Goal: Task Accomplishment & Management: Complete application form

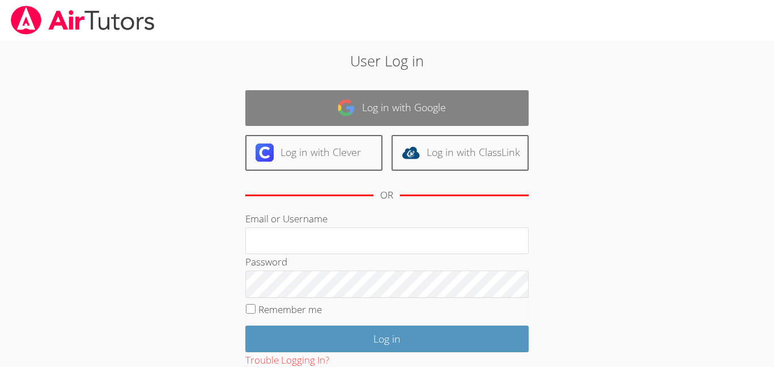
click at [286, 112] on link "Log in with Google" at bounding box center [386, 108] width 283 height 36
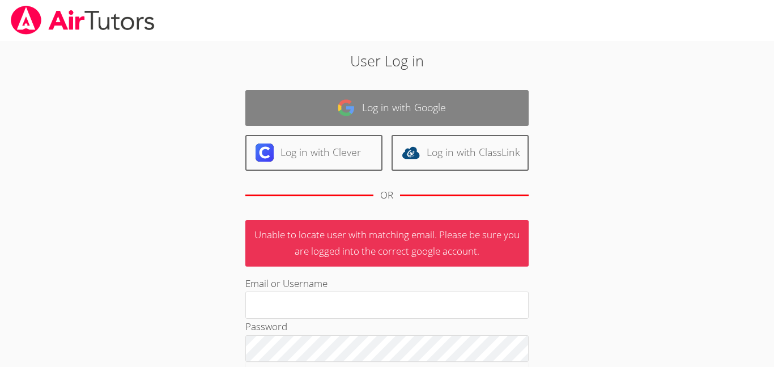
click at [308, 116] on link "Log in with Google" at bounding box center [386, 108] width 283 height 36
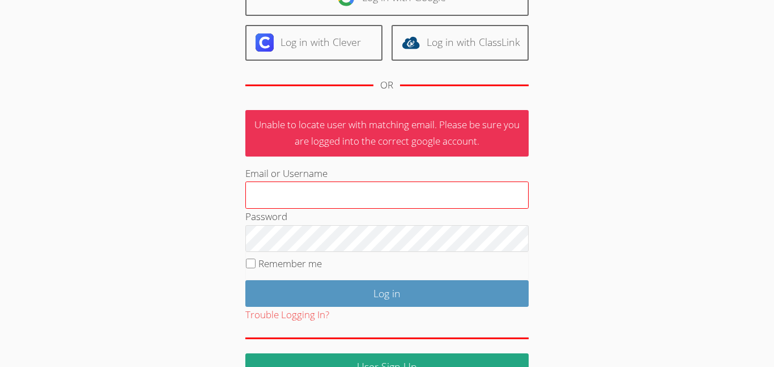
scroll to position [140, 0]
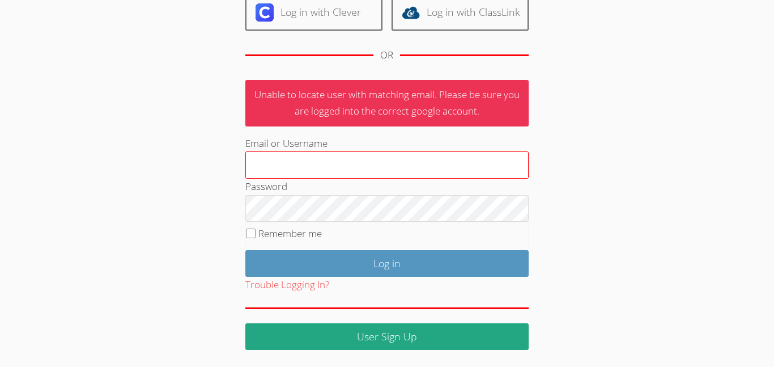
click at [314, 169] on input "Email or Username" at bounding box center [386, 164] width 283 height 27
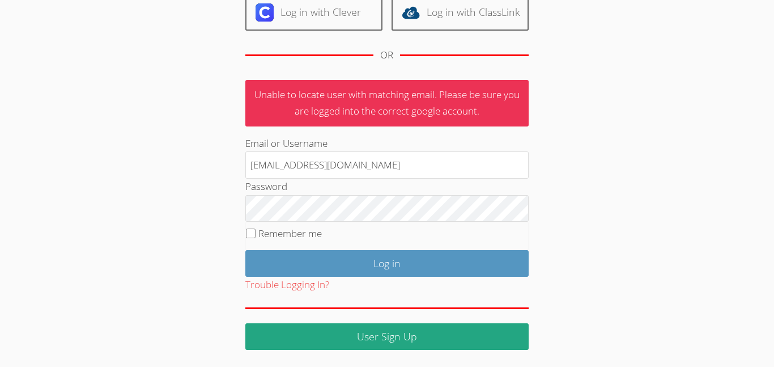
type input "r.avila306@cvuhsd.org"
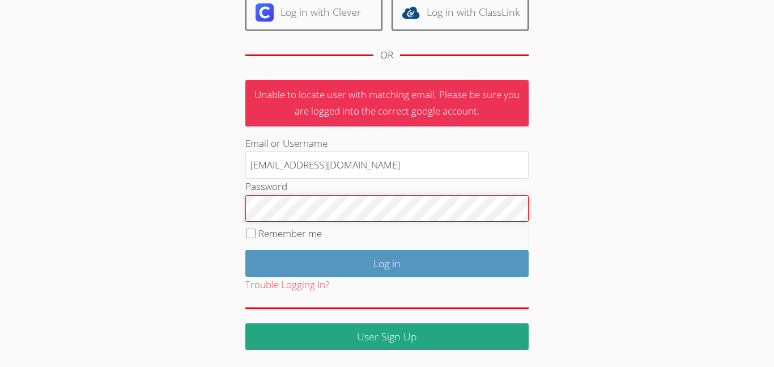
click at [245, 250] on input "Log in" at bounding box center [386, 263] width 283 height 27
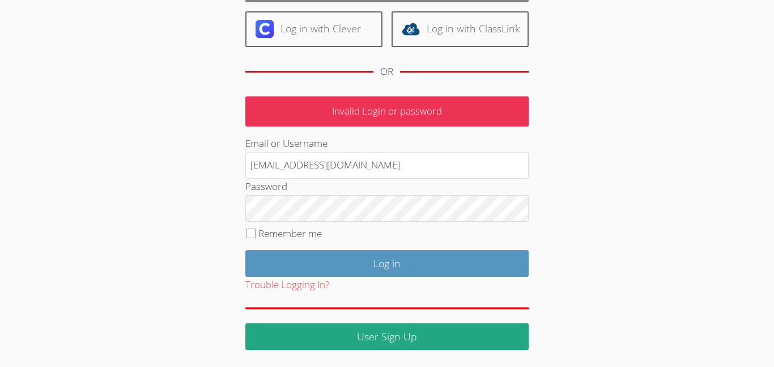
scroll to position [120, 0]
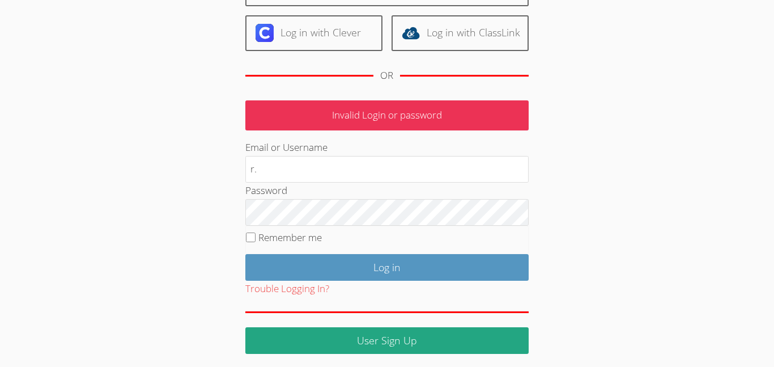
type input "r"
type input "robertoromulo1171@yahoo.com"
click at [272, 286] on button "Trouble Logging In?" at bounding box center [287, 288] width 84 height 16
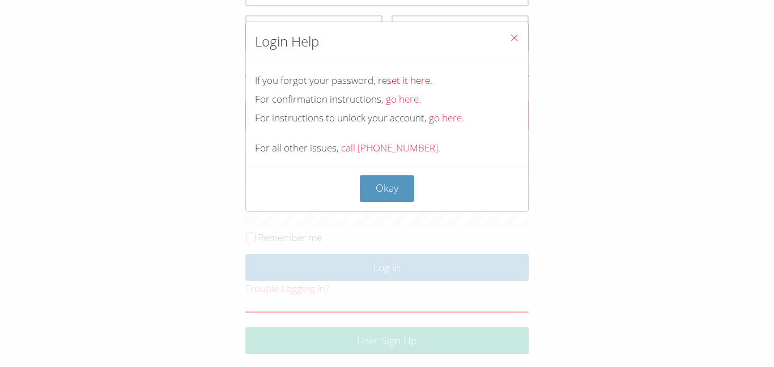
click at [406, 82] on link "reset it here." at bounding box center [405, 80] width 54 height 13
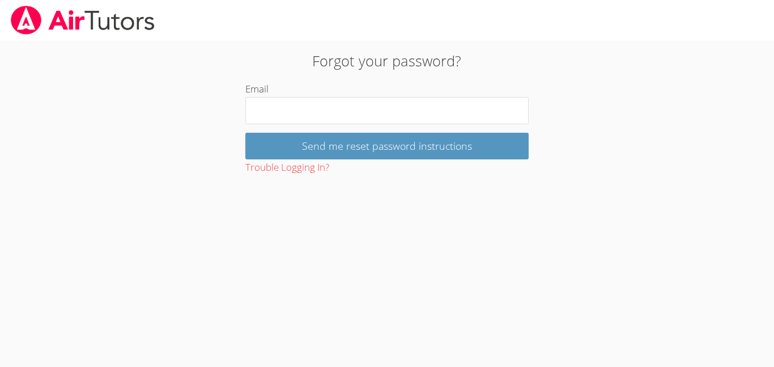
click at [40, 10] on img at bounding box center [83, 20] width 146 height 29
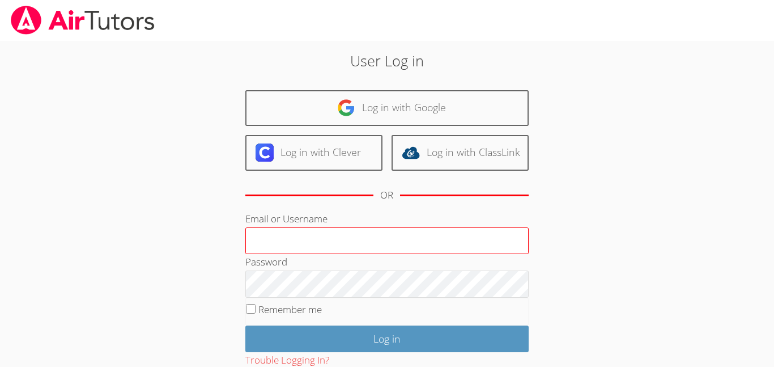
click at [352, 240] on input "Email or Username" at bounding box center [386, 240] width 283 height 27
type input "r.avila306@cvuhsd.org"
click at [272, 357] on button "Trouble Logging In?" at bounding box center [287, 360] width 84 height 16
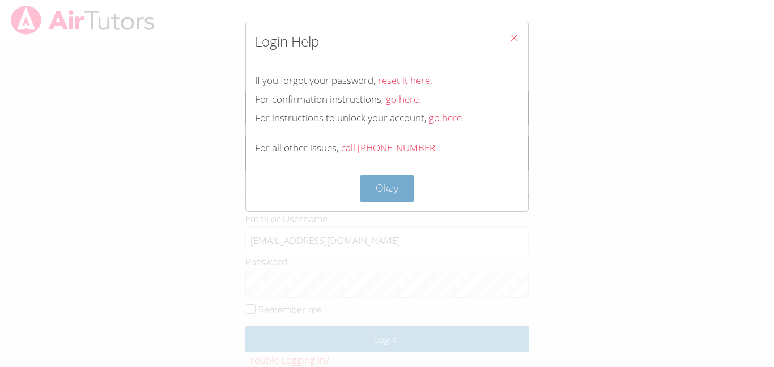
click at [370, 201] on button "Okay" at bounding box center [387, 188] width 54 height 27
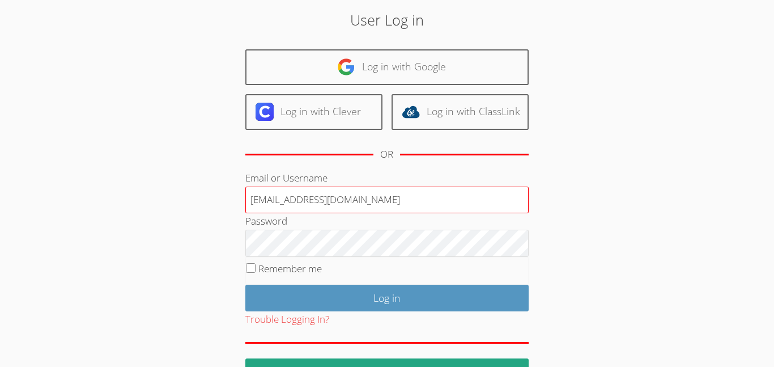
scroll to position [45, 0]
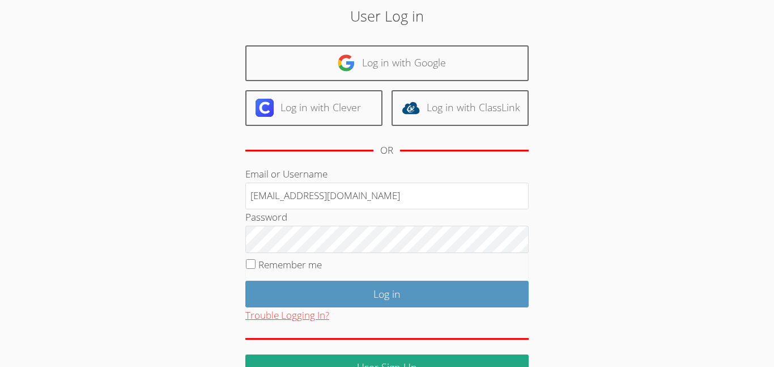
click at [276, 312] on button "Trouble Logging In?" at bounding box center [287, 315] width 84 height 16
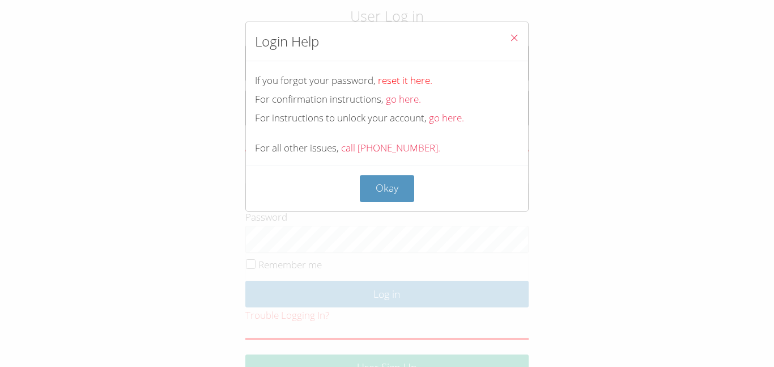
click at [398, 80] on link "reset it here." at bounding box center [405, 80] width 54 height 13
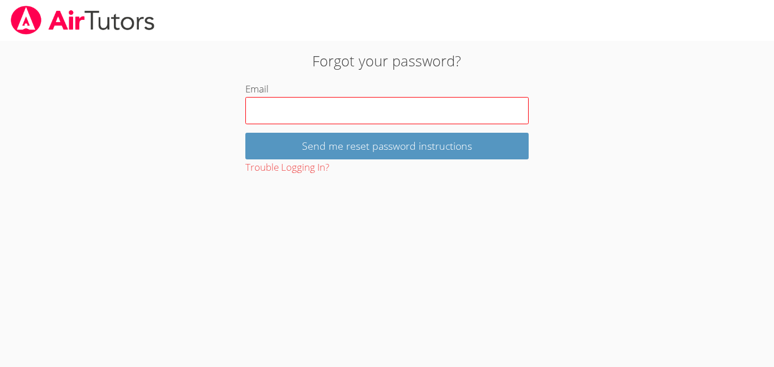
click at [358, 106] on input "Email" at bounding box center [386, 110] width 283 height 27
type input "r.avila306@cvuhsd.org"
click at [245, 133] on input "Send me reset password instructions" at bounding box center [386, 146] width 283 height 27
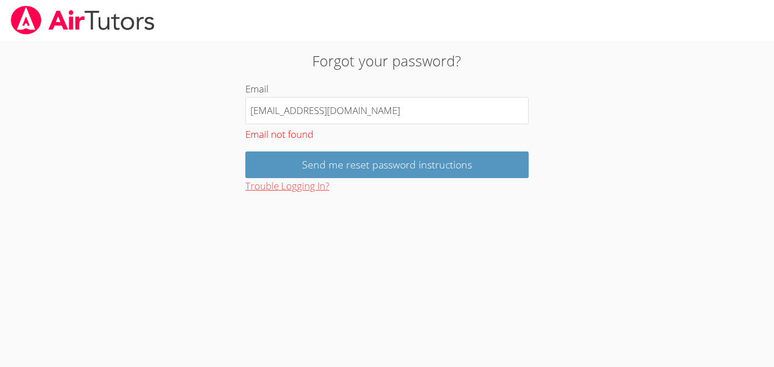
click at [293, 185] on button "Trouble Logging In?" at bounding box center [287, 186] width 84 height 16
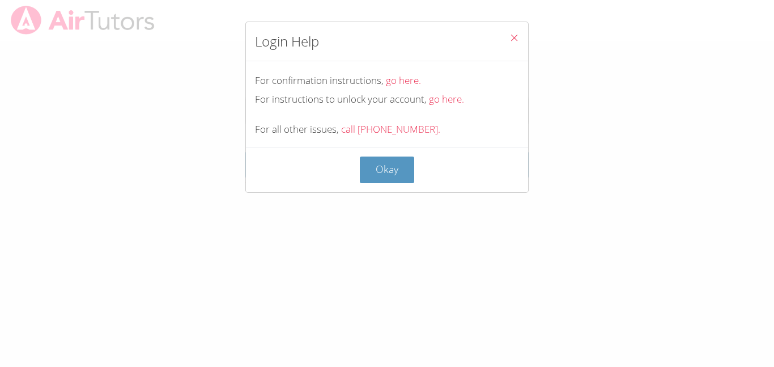
click at [513, 35] on icon "Close" at bounding box center [514, 38] width 10 height 10
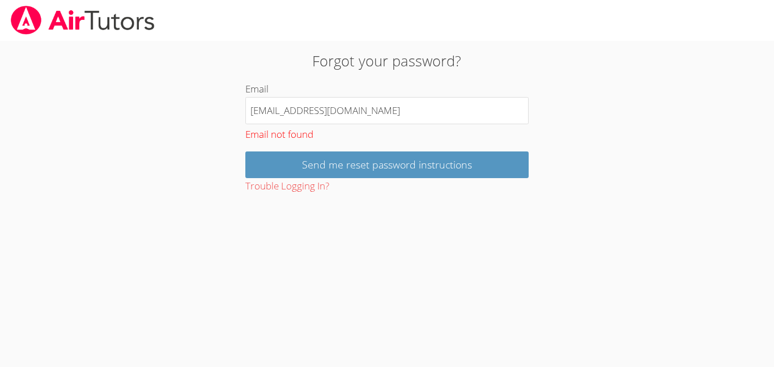
click at [48, 31] on img at bounding box center [83, 20] width 146 height 29
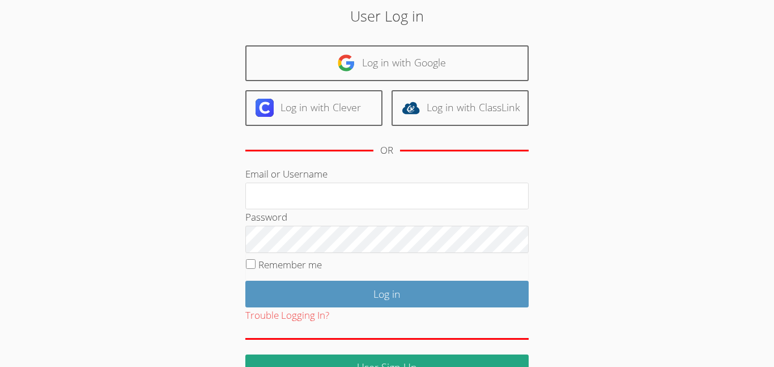
scroll to position [76, 0]
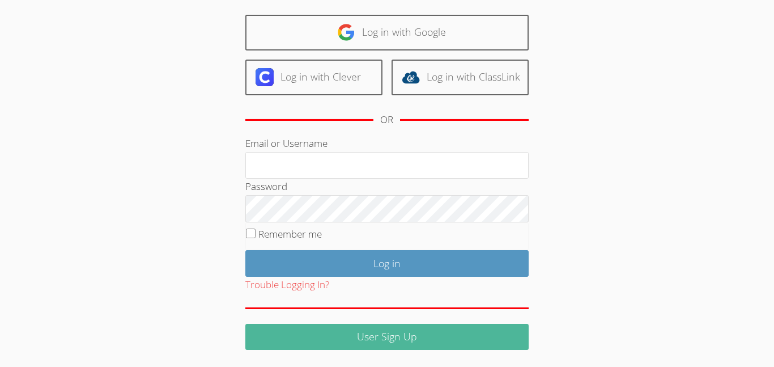
click at [307, 325] on link "User Sign Up" at bounding box center [386, 336] width 283 height 27
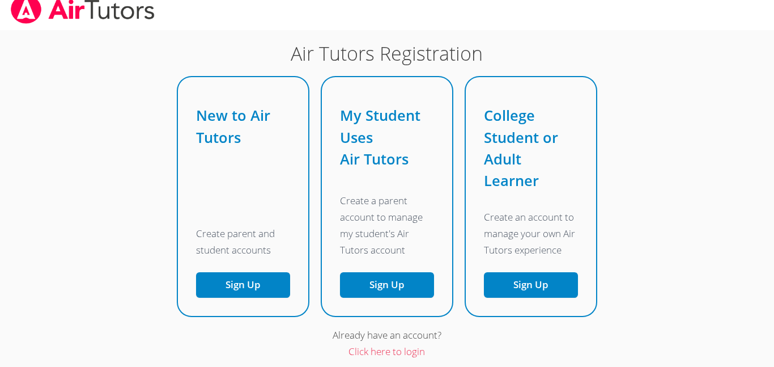
scroll to position [17, 0]
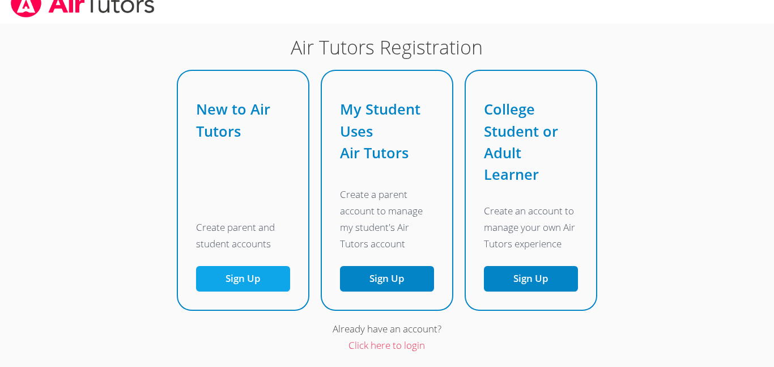
click at [242, 279] on button "Sign Up" at bounding box center [243, 278] width 94 height 25
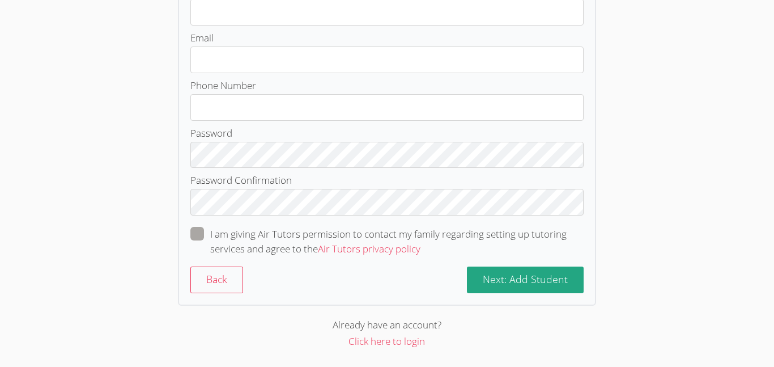
click at [193, 244] on label "I am giving Air Tutors permission to contact my family regarding setting up tut…" at bounding box center [386, 241] width 393 height 29
click at [420, 236] on input "I am giving Air Tutors permission to contact my family regarding setting up tut…" at bounding box center [425, 232] width 10 height 10
checkbox input "true"
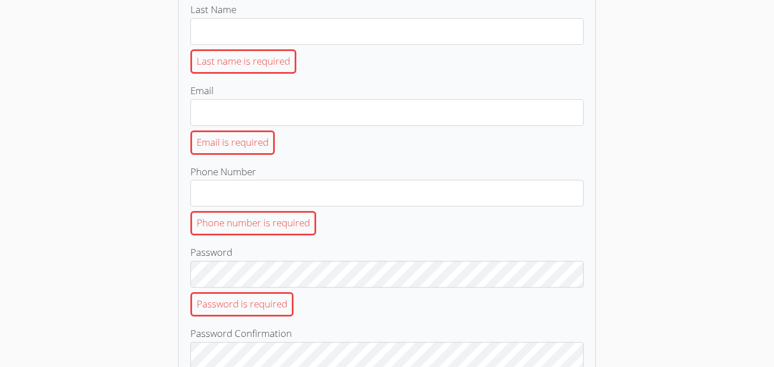
scroll to position [0, 0]
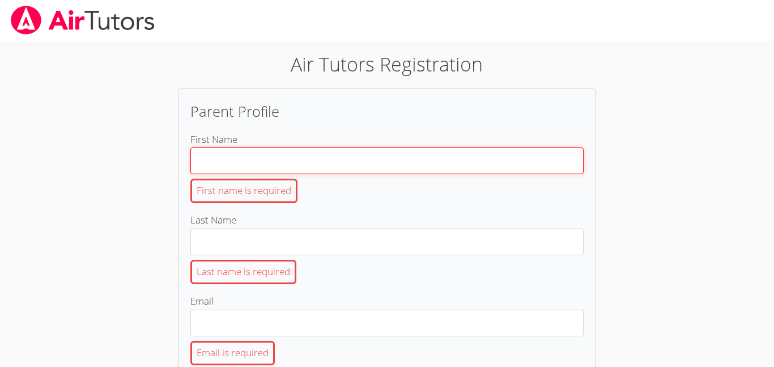
click at [224, 154] on input "First Name First name is required" at bounding box center [386, 160] width 393 height 27
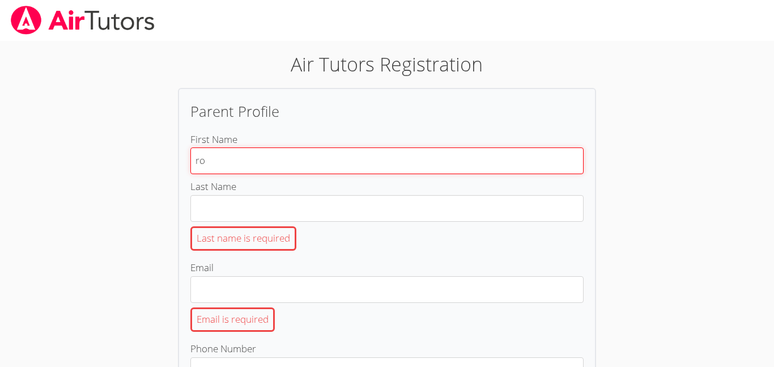
type input "r"
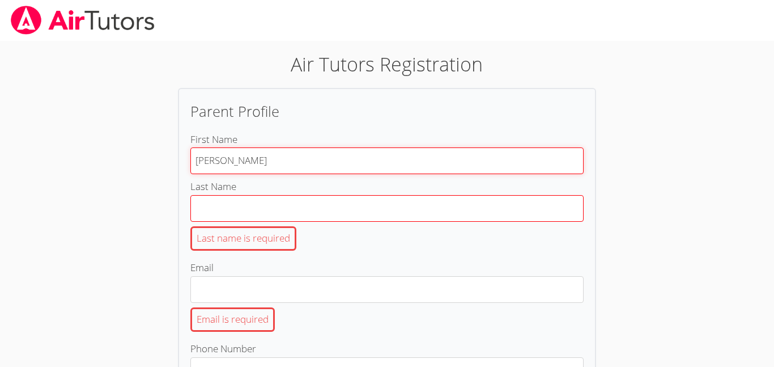
type input "[PERSON_NAME]"
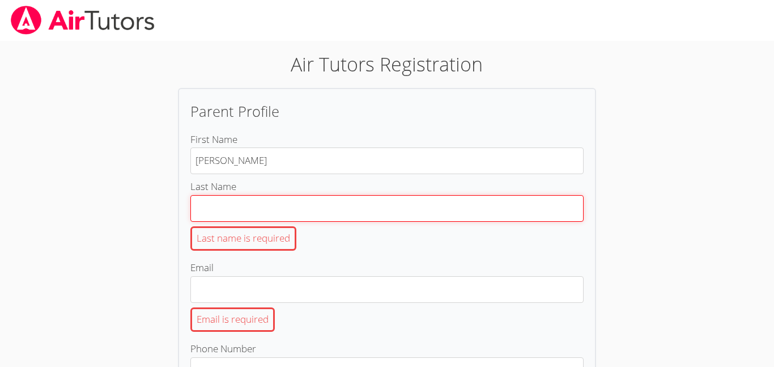
click at [206, 216] on input "Last Name Last name is required" at bounding box center [386, 208] width 393 height 27
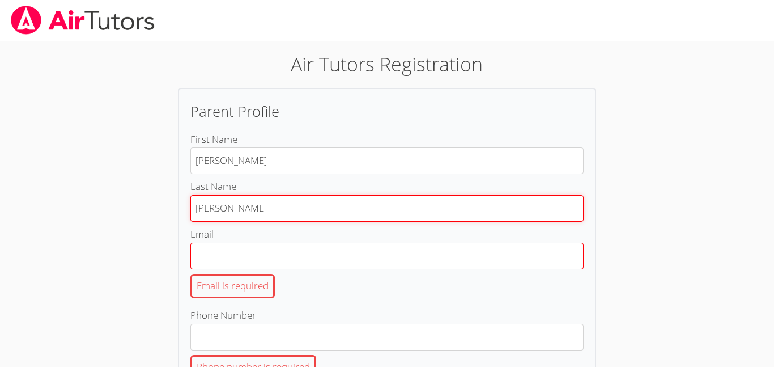
type input "Avila"
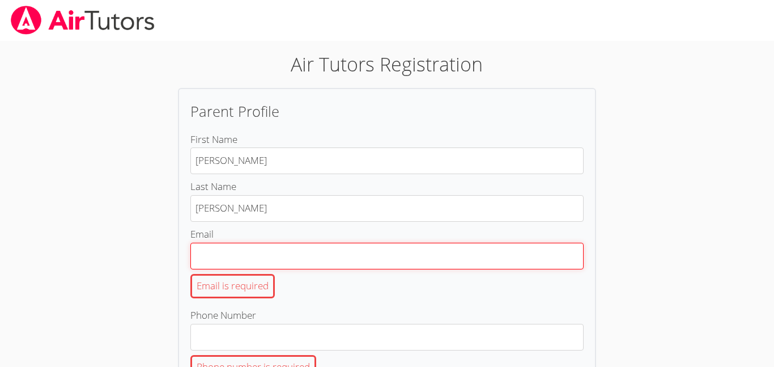
click at [214, 259] on input "Email Email is required" at bounding box center [386, 255] width 393 height 27
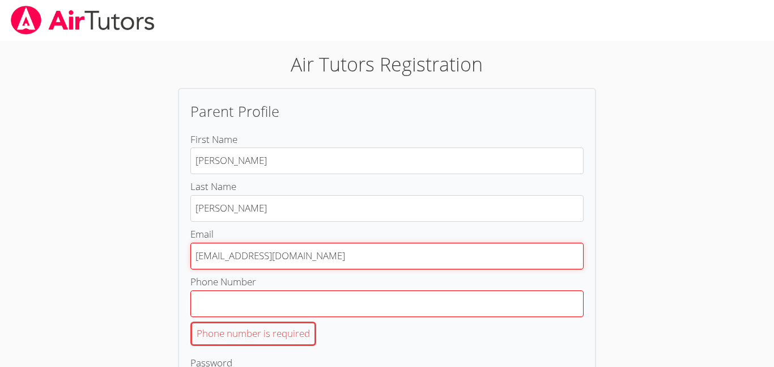
type input "r.avila306@cvuhsd.org"
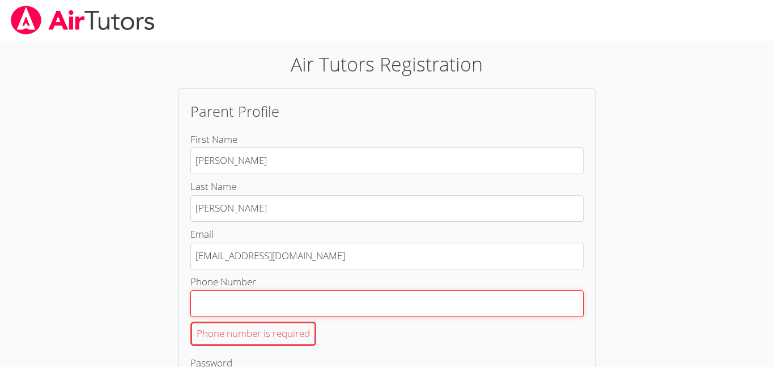
click at [220, 304] on input "Phone Number Phone number is required" at bounding box center [386, 303] width 393 height 27
type input "2"
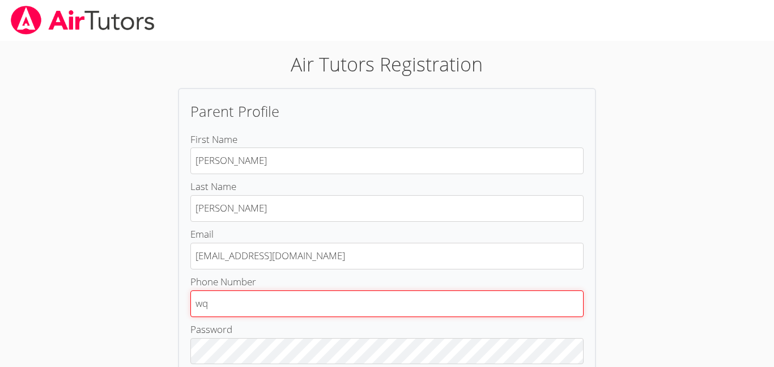
type input "w"
type input "1"
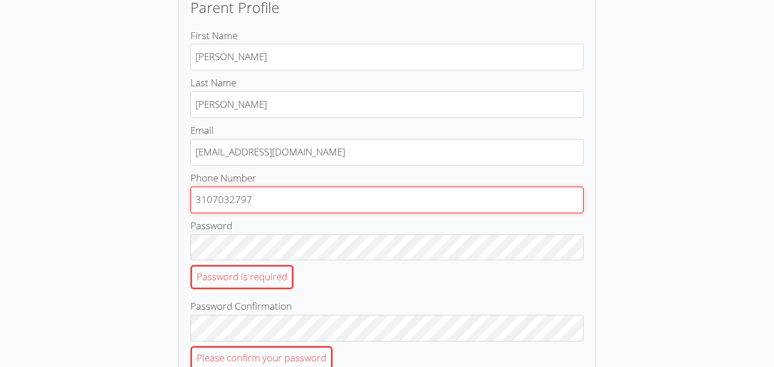
scroll to position [106, 0]
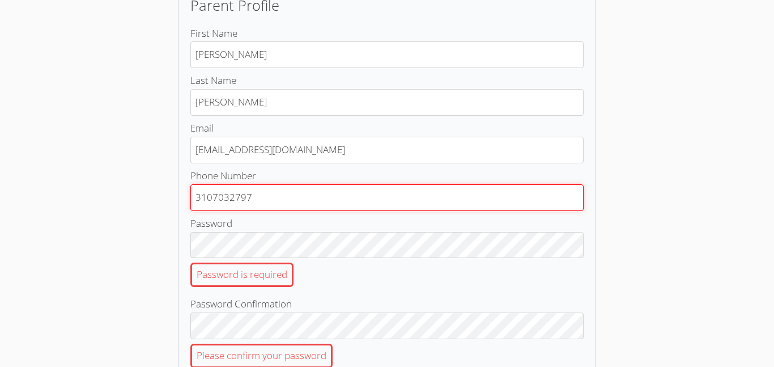
type input "3107032797"
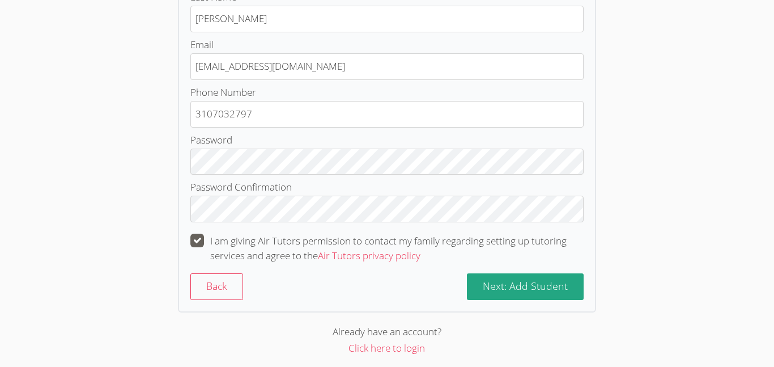
scroll to position [190, 0]
click at [481, 286] on button "Next: Add Student" at bounding box center [525, 285] width 117 height 27
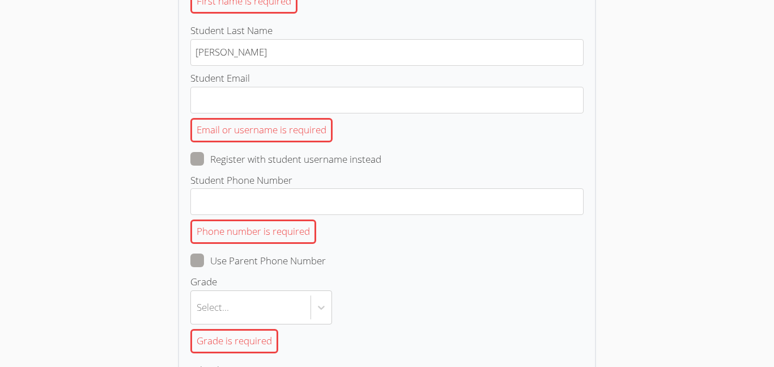
scroll to position [195, 0]
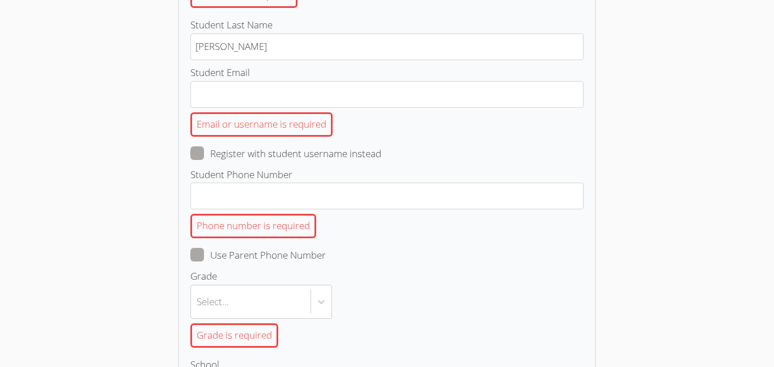
click at [205, 154] on label "Register with student username instead" at bounding box center [285, 153] width 191 height 15
click at [381, 154] on input "Register with student username instead" at bounding box center [386, 151] width 10 height 10
checkbox input "true"
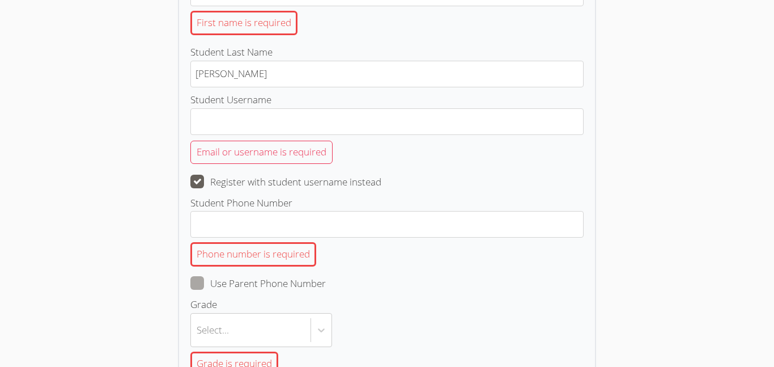
scroll to position [143, 0]
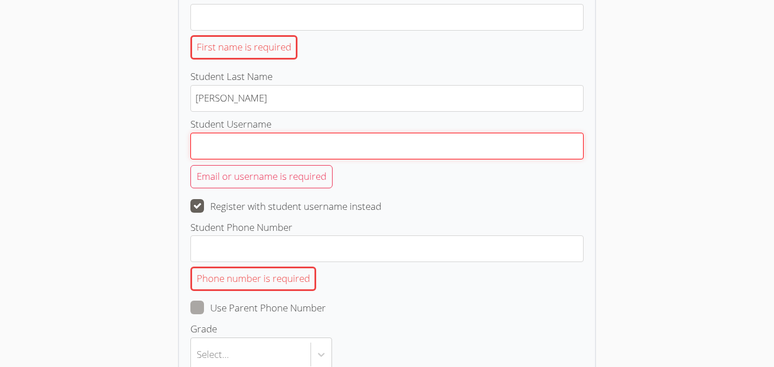
click at [220, 154] on input "Student Username" at bounding box center [386, 146] width 393 height 27
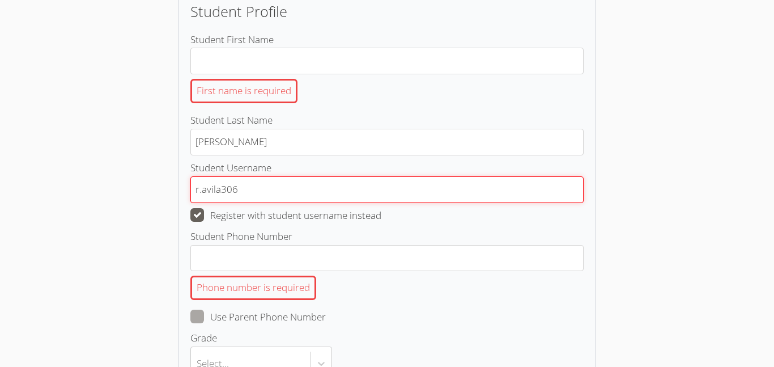
scroll to position [99, 0]
type input "r.avila306"
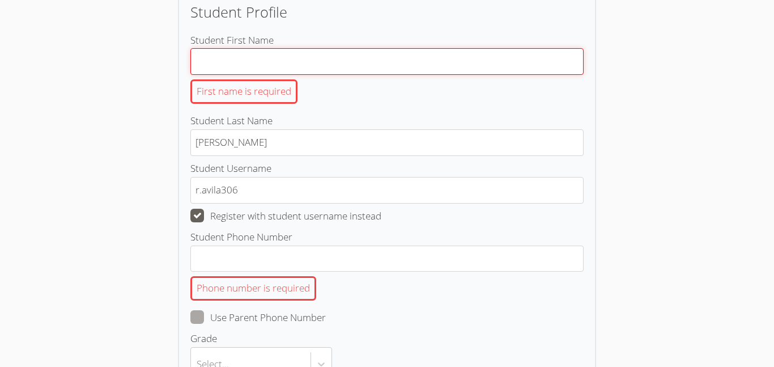
click at [275, 63] on input "Student First Name First name is required" at bounding box center [386, 61] width 393 height 27
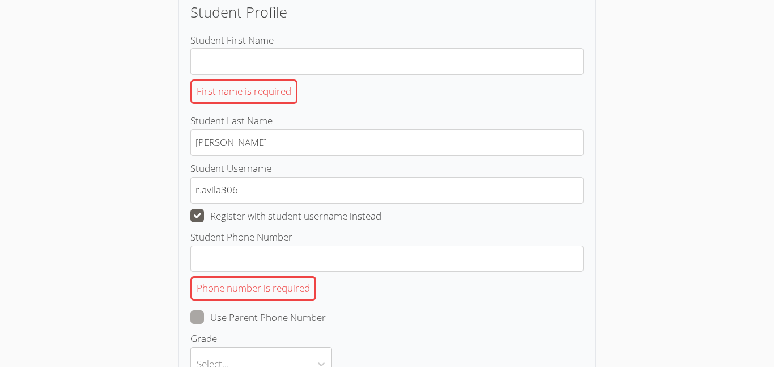
click at [436, 46] on label "Student First Name First name is required" at bounding box center [386, 70] width 393 height 76
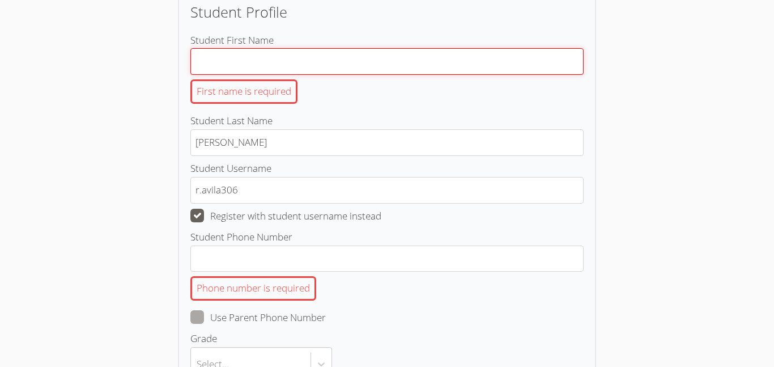
click at [436, 48] on input "Student First Name First name is required" at bounding box center [386, 61] width 393 height 27
click at [433, 56] on input "Student First Name First name is required" at bounding box center [386, 61] width 393 height 27
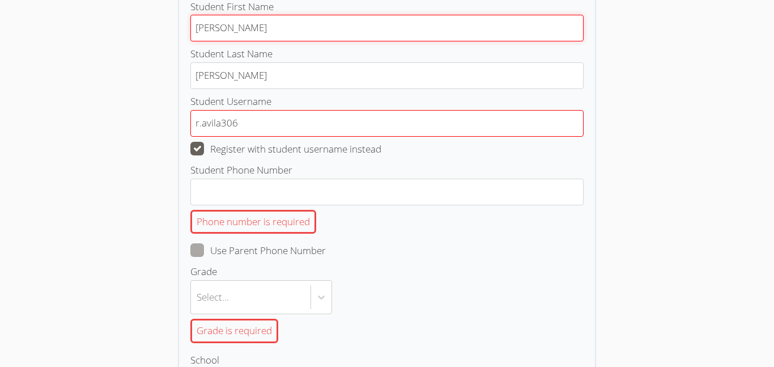
scroll to position [137, 0]
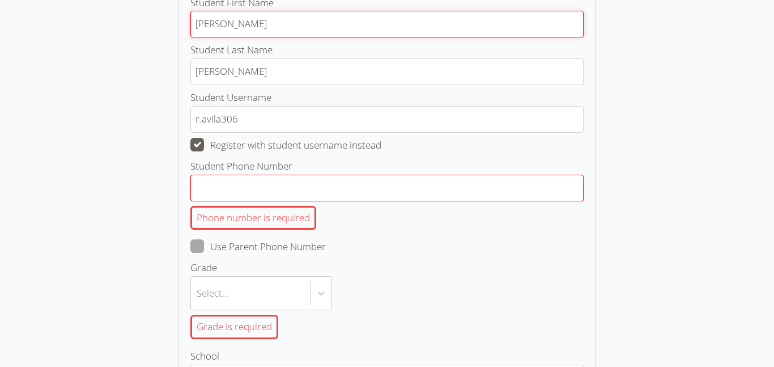
type input "[PERSON_NAME]"
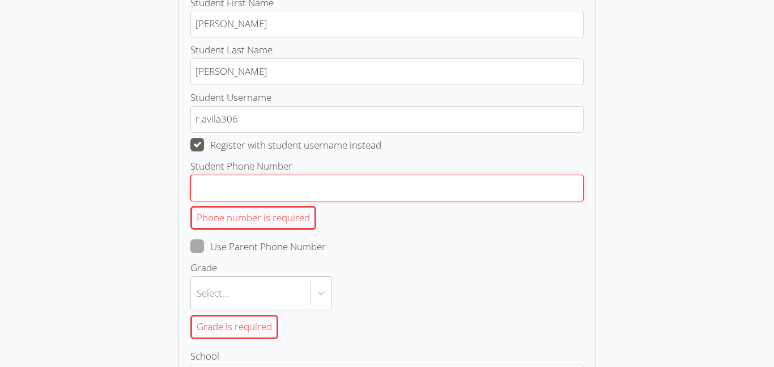
click at [225, 181] on input "Student Phone Number Phone number is required" at bounding box center [386, 187] width 393 height 27
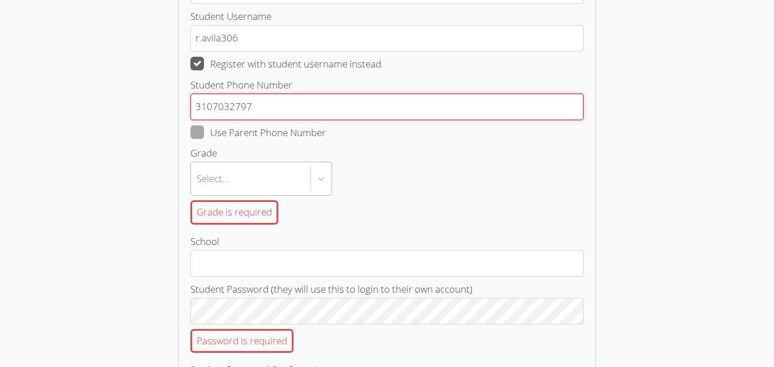
type input "3107032797"
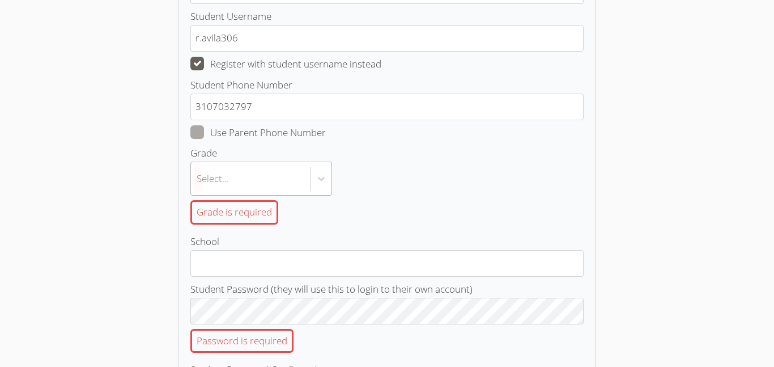
click at [237, 174] on div "Select..." at bounding box center [251, 178] width 120 height 33
click at [198, 174] on input "Grade Select... Grade is required" at bounding box center [197, 178] width 1 height 26
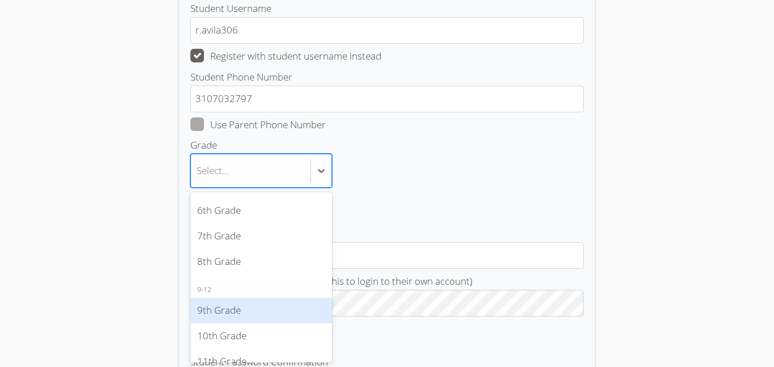
scroll to position [169, 0]
click at [225, 307] on div "9th Grade" at bounding box center [261, 308] width 142 height 25
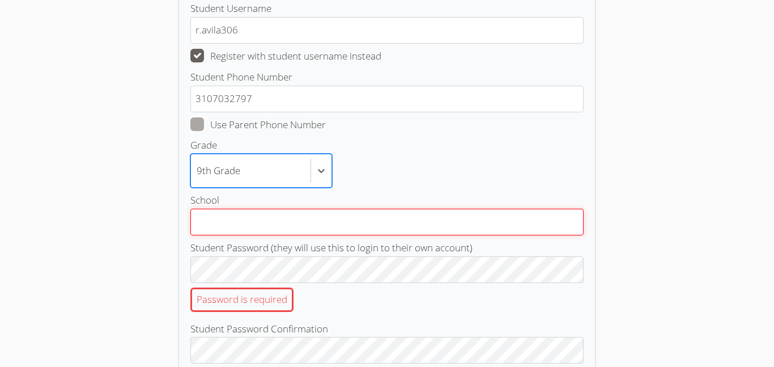
click at [265, 232] on input "School" at bounding box center [386, 221] width 393 height 27
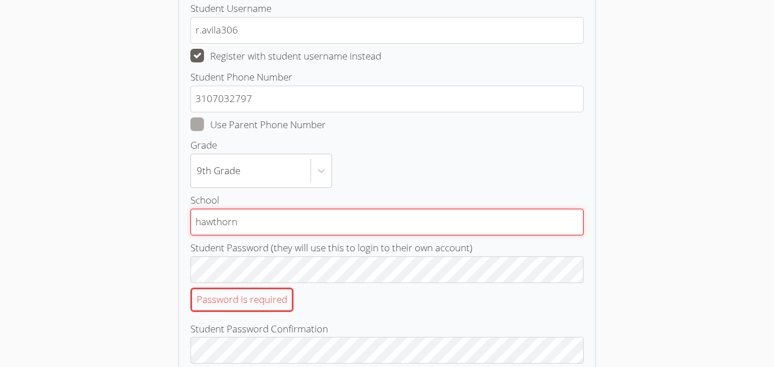
type input "hawthorne"
type input "Hawthorne high school"
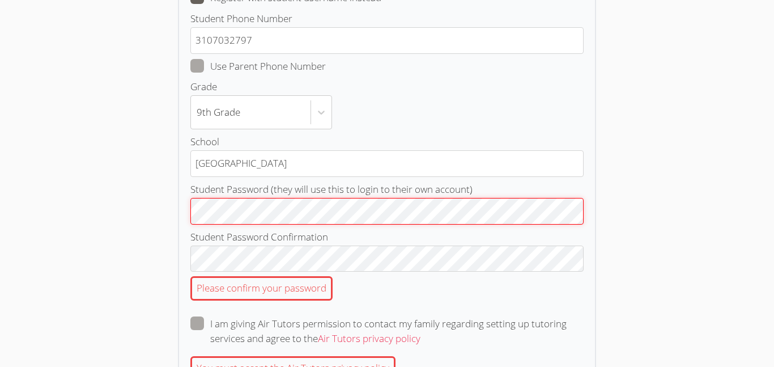
scroll to position [291, 0]
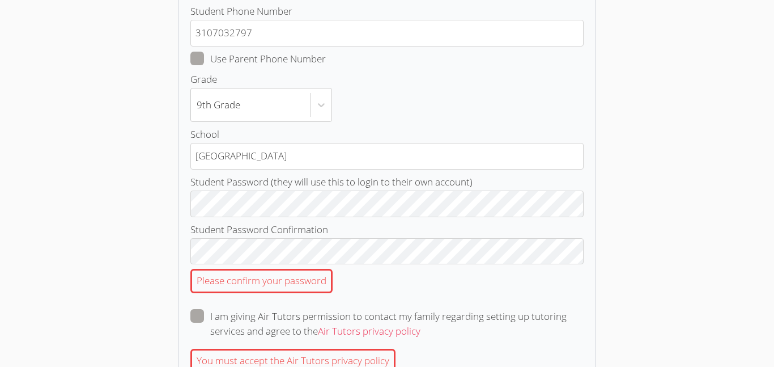
click at [631, 33] on div "Air Tutors Registration Student Profile Student First Name Roberto Student Last…" at bounding box center [386, 118] width 557 height 718
click at [261, 232] on span "Student Password Confirmation" at bounding box center [259, 229] width 138 height 13
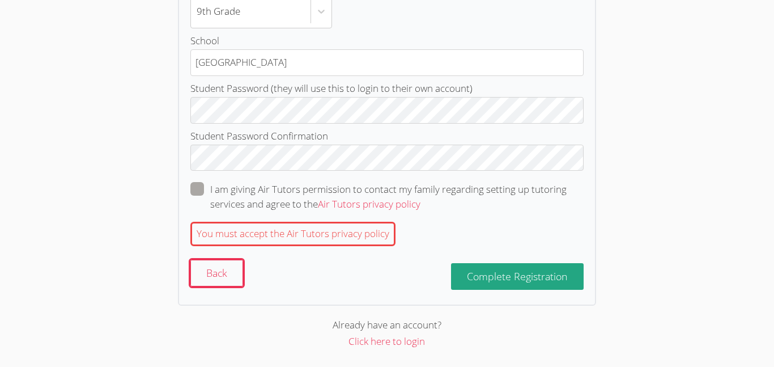
click at [420, 197] on span at bounding box center [420, 203] width 0 height 13
click at [420, 191] on input "I am giving Air Tutors permission to contact my family regarding setting up tut…" at bounding box center [425, 187] width 10 height 10
checkbox input "true"
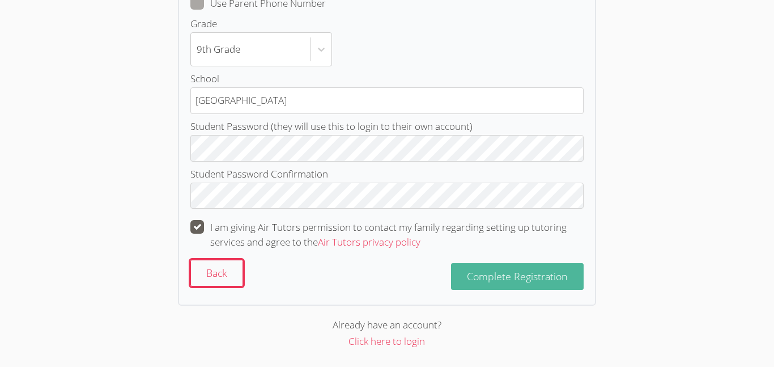
click at [509, 282] on span "Complete Registration" at bounding box center [517, 276] width 101 height 14
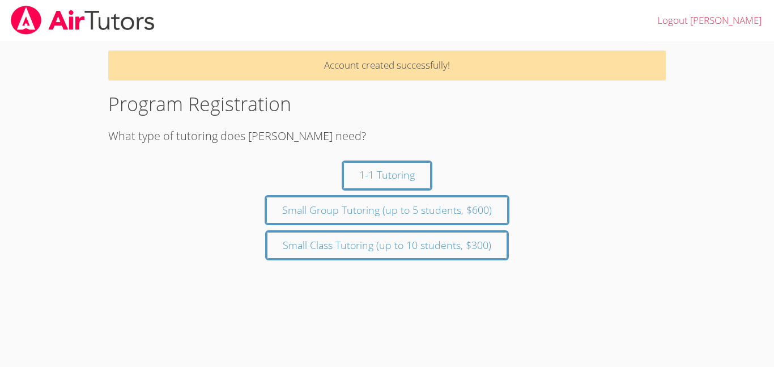
click at [477, 103] on h1 "Program Registration" at bounding box center [386, 104] width 557 height 29
click at [372, 177] on button "1-1 Tutoring" at bounding box center [386, 175] width 87 height 27
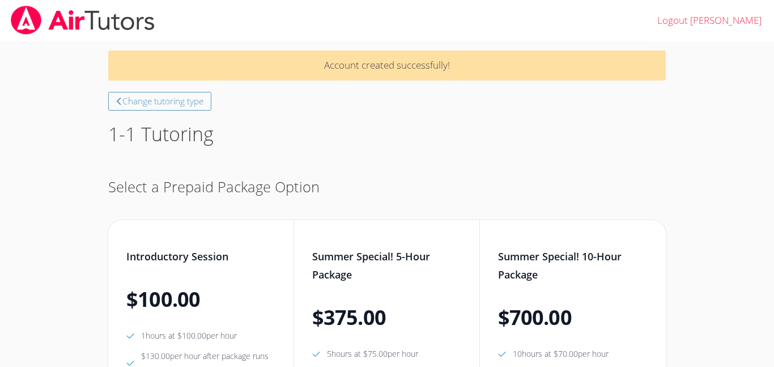
click at [58, 27] on img at bounding box center [83, 20] width 146 height 29
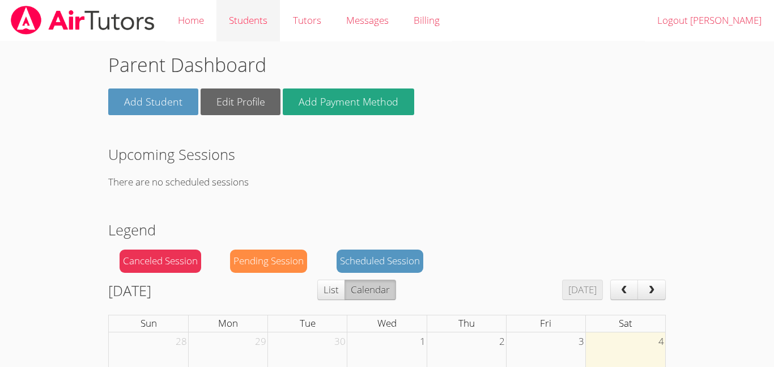
click at [264, 22] on link "Students" at bounding box center [247, 20] width 63 height 41
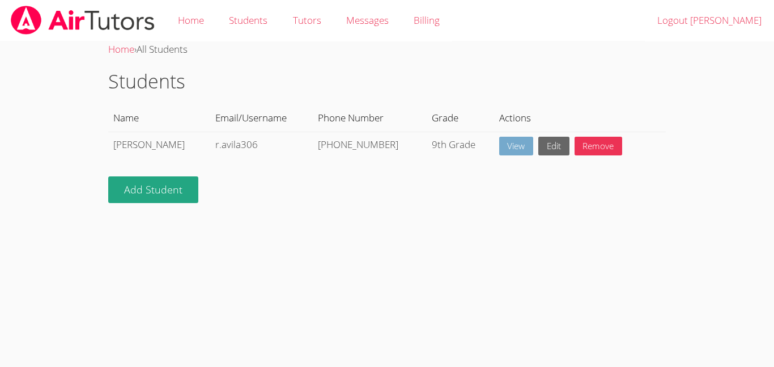
click at [508, 137] on link "View" at bounding box center [516, 146] width 35 height 19
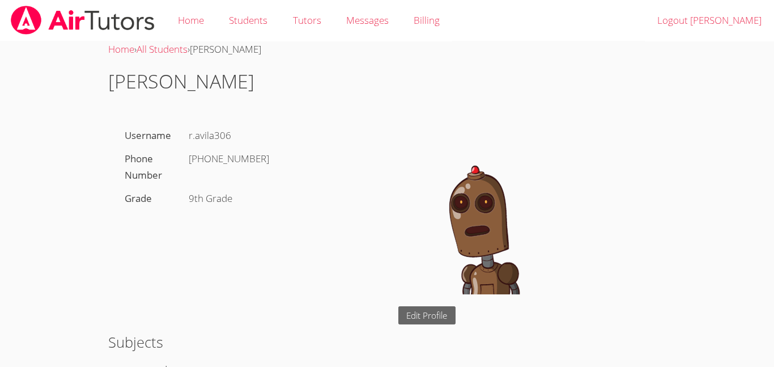
click at [57, 22] on img at bounding box center [83, 20] width 146 height 29
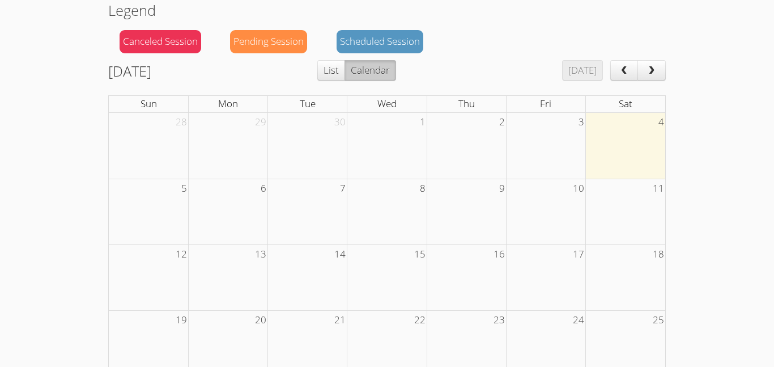
scroll to position [238, 0]
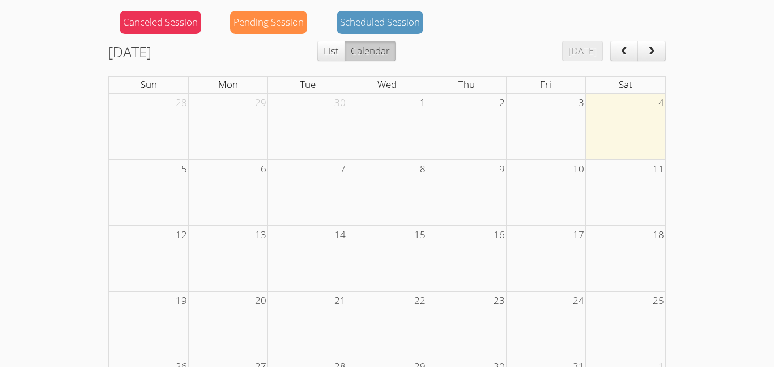
click at [353, 28] on div "Scheduled Session" at bounding box center [379, 22] width 87 height 23
click at [291, 24] on div "Pending Session" at bounding box center [268, 22] width 77 height 23
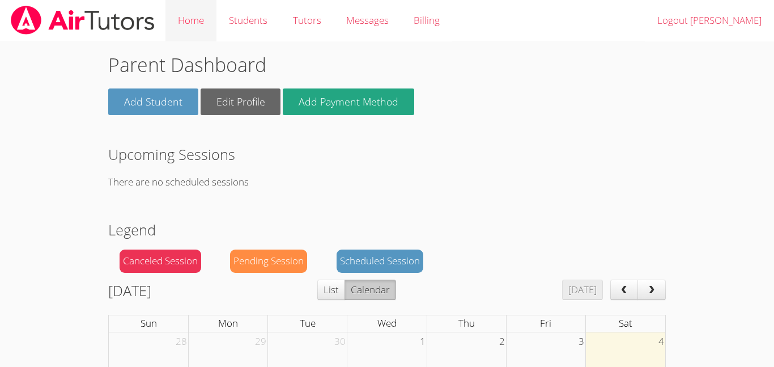
click at [215, 33] on link "Home" at bounding box center [190, 20] width 51 height 41
click at [341, 27] on link "Messages" at bounding box center [367, 20] width 67 height 41
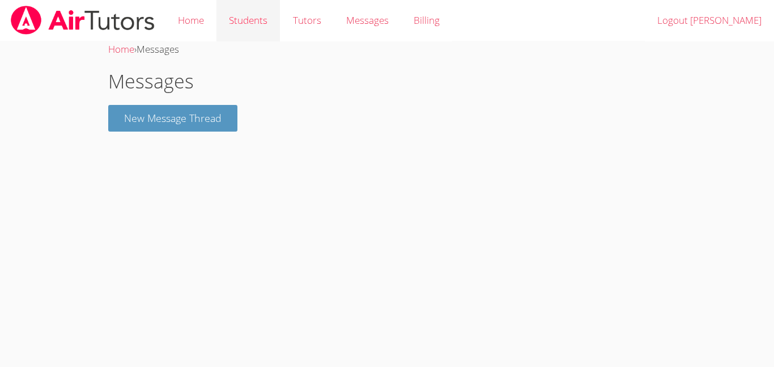
click at [255, 3] on link "Students" at bounding box center [247, 20] width 63 height 41
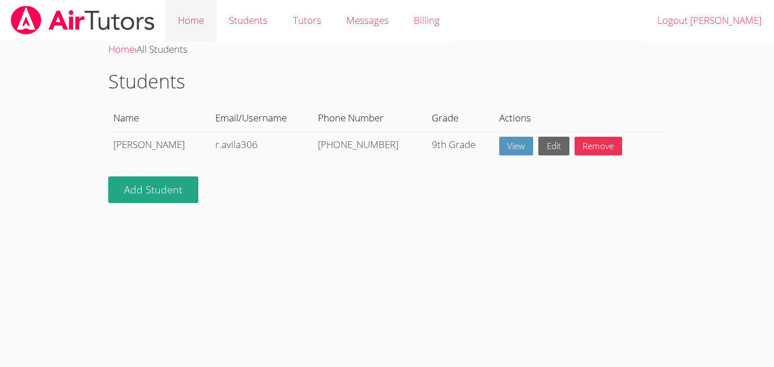
click at [201, 19] on link "Home" at bounding box center [190, 20] width 51 height 41
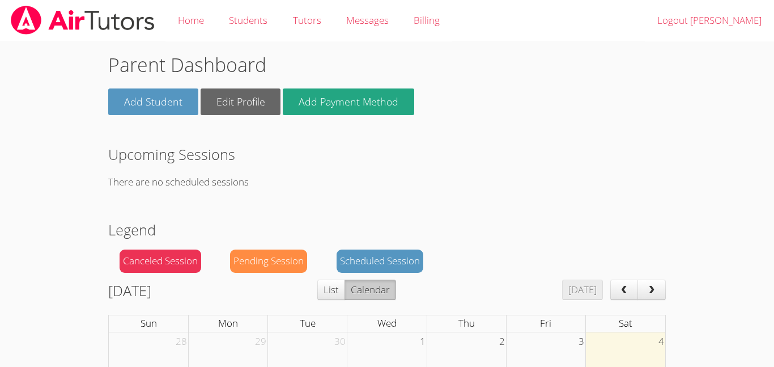
click at [112, 16] on img at bounding box center [83, 20] width 146 height 29
click at [229, 25] on link "Students" at bounding box center [247, 20] width 63 height 41
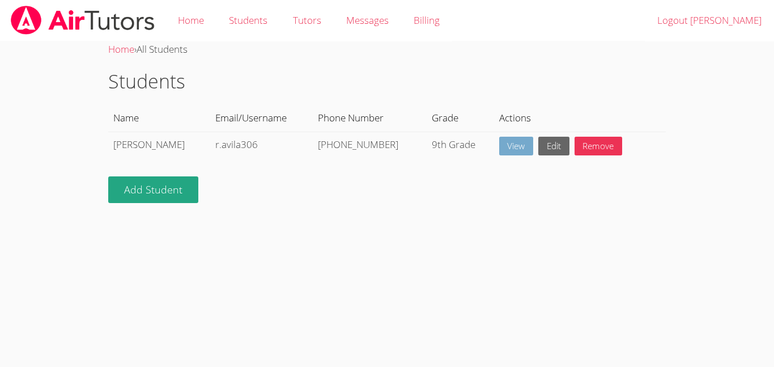
click at [501, 152] on link "View" at bounding box center [516, 146] width 35 height 19
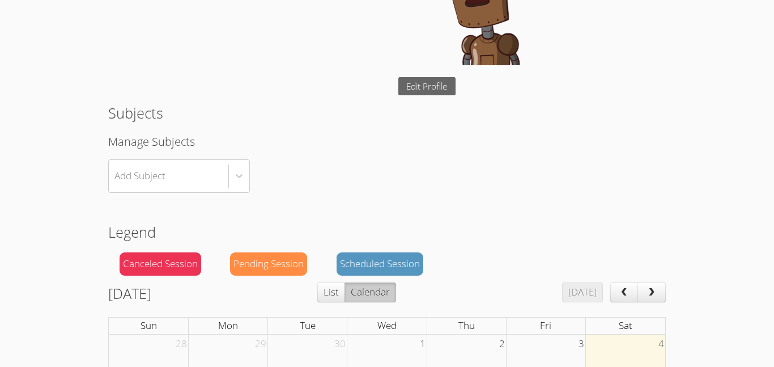
scroll to position [250, 0]
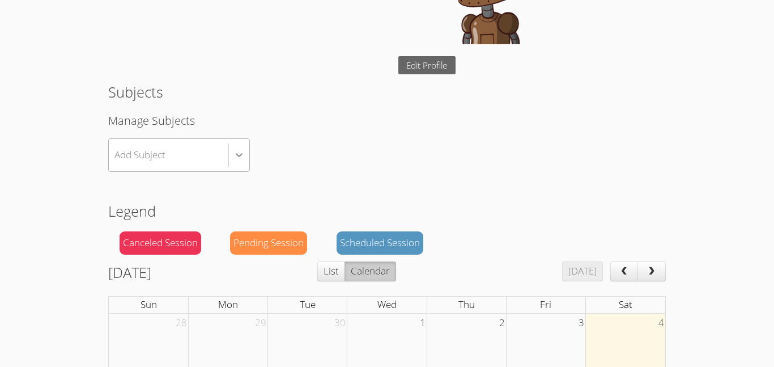
click at [235, 156] on icon at bounding box center [238, 154] width 11 height 11
click at [210, 162] on div "Add Subject" at bounding box center [169, 155] width 120 height 33
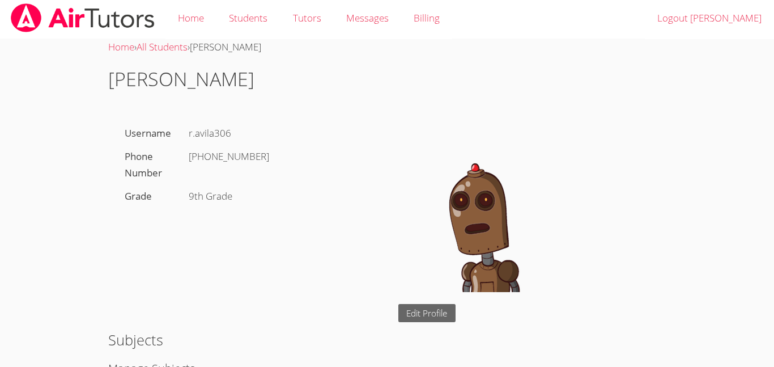
scroll to position [0, 0]
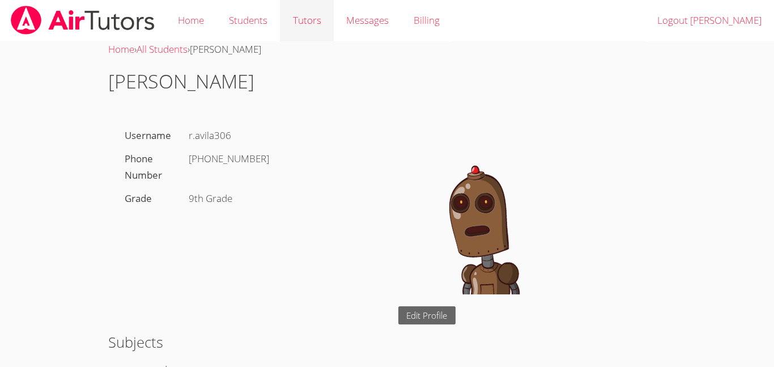
click at [320, 31] on link "Tutors" at bounding box center [306, 20] width 53 height 41
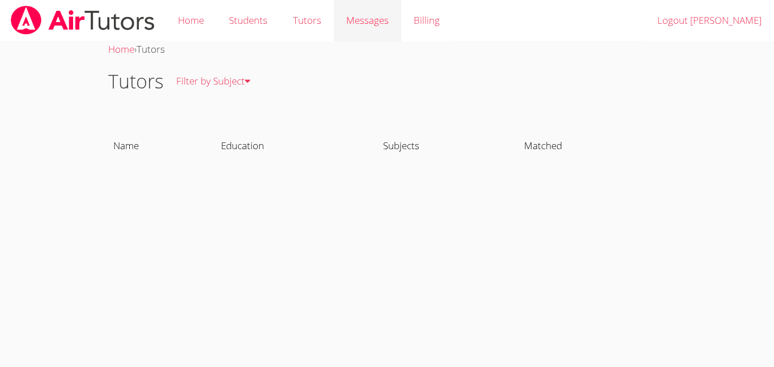
click at [364, 23] on span "Messages" at bounding box center [367, 20] width 42 height 13
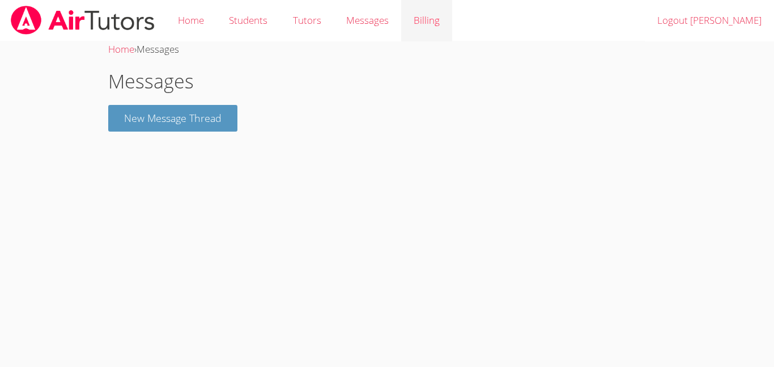
click at [420, 18] on link "Billing" at bounding box center [426, 20] width 51 height 41
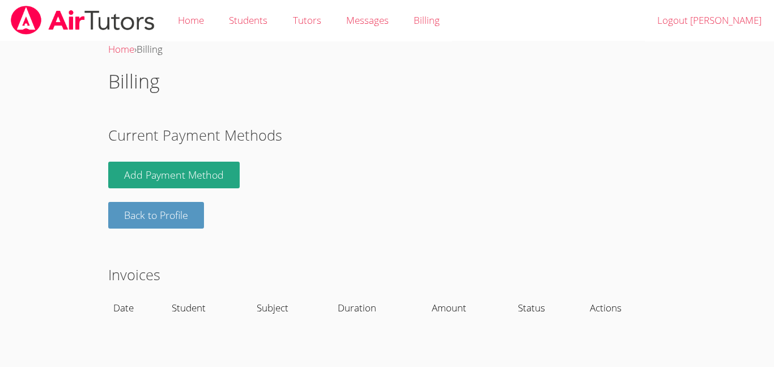
click at [139, 15] on img at bounding box center [83, 20] width 146 height 29
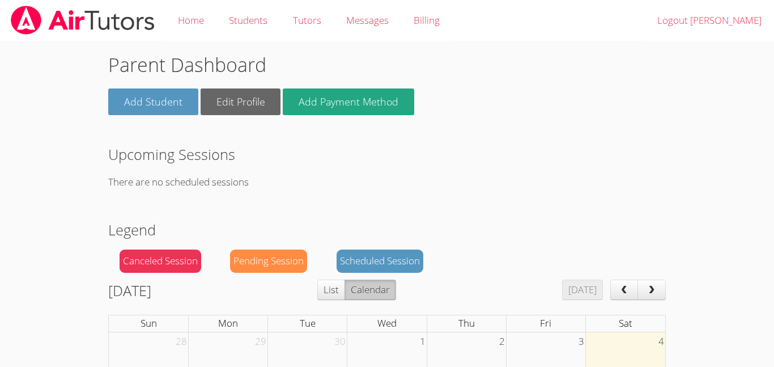
click at [139, 15] on img at bounding box center [83, 20] width 146 height 29
click at [143, 11] on img at bounding box center [83, 20] width 146 height 29
